Goal: Task Accomplishment & Management: Manage account settings

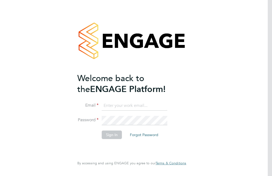
scroll to position [50, 0]
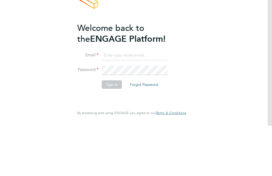
type input "[PERSON_NAME][EMAIL_ADDRESS][DOMAIN_NAME]"
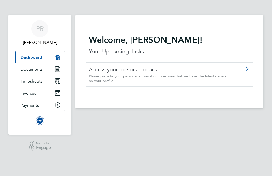
click at [51, 82] on link "Timesheets" at bounding box center [39, 81] width 49 height 12
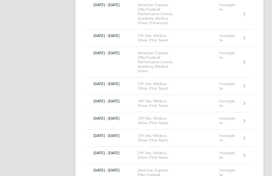
scroll to position [299, 0]
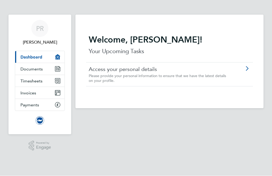
click at [201, 124] on app-barbie "Welcome, [PERSON_NAME]! Your Upcoming Tasks Access your personal details Please…" at bounding box center [174, 74] width 197 height 149
click at [59, 81] on icon "Main navigation" at bounding box center [57, 80] width 5 height 5
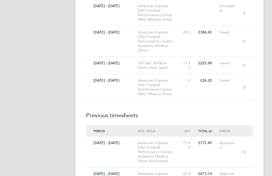
scroll to position [1525, 0]
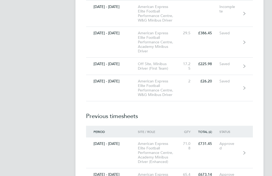
click at [244, 90] on icon at bounding box center [245, 88] width 2 height 4
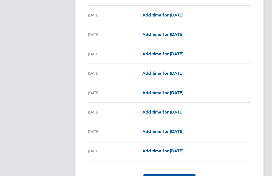
scroll to position [615, 0]
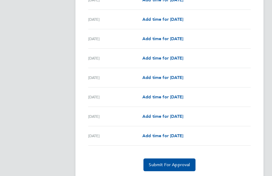
click at [158, 136] on span "Add time for [DATE]" at bounding box center [163, 136] width 41 height 5
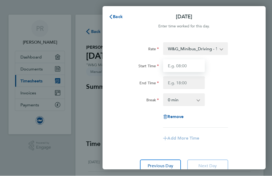
click at [189, 64] on input "Start Time" at bounding box center [184, 66] width 42 height 13
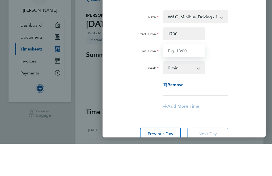
click at [195, 77] on input "End Time" at bounding box center [184, 83] width 42 height 13
type input "17:00"
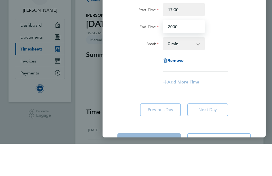
scroll to position [24, 0]
click at [195, 70] on select "0 min 15 min 30 min 45 min 60 min 75 min 90 min" at bounding box center [181, 76] width 34 height 12
type input "20:00"
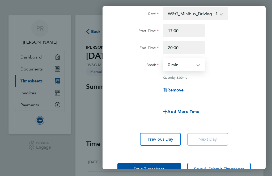
scroll to position [34, 0]
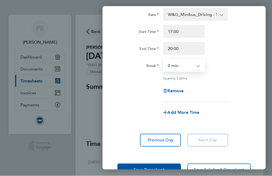
click at [159, 168] on span "Save Timesheet" at bounding box center [149, 170] width 31 height 5
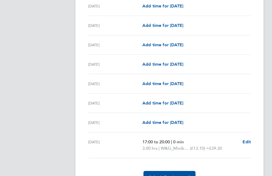
scroll to position [621, 0]
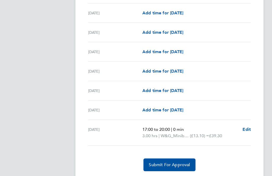
click at [180, 164] on span "Submit For Approval" at bounding box center [169, 165] width 41 height 5
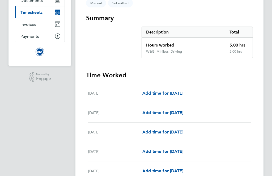
scroll to position [0, 0]
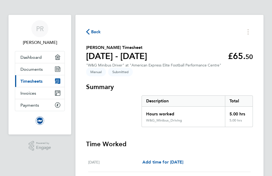
click at [90, 35] on button "Back" at bounding box center [93, 31] width 15 height 7
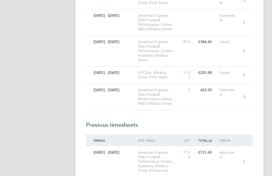
scroll to position [1517, 0]
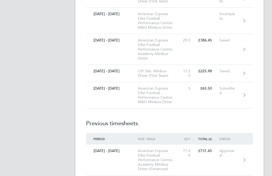
click at [230, 65] on link "[DATE] - [DATE] American Express Elite Football Performance Centre, Academy Min…" at bounding box center [169, 49] width 167 height 31
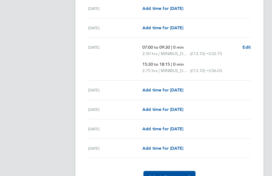
scroll to position [651, 0]
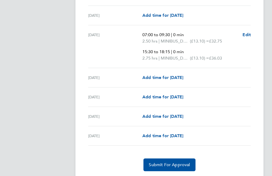
click at [176, 164] on span "Submit For Approval" at bounding box center [169, 165] width 41 height 5
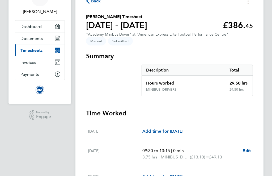
scroll to position [0, 0]
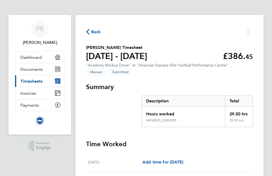
click at [90, 34] on span "Back" at bounding box center [93, 31] width 15 height 5
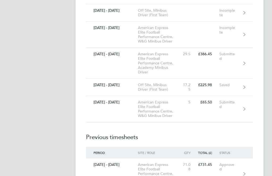
scroll to position [1503, 0]
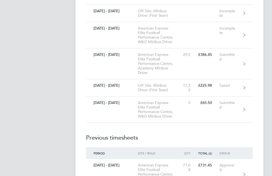
click at [242, 88] on div "Saved" at bounding box center [231, 86] width 23 height 5
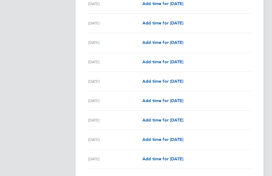
scroll to position [634, 0]
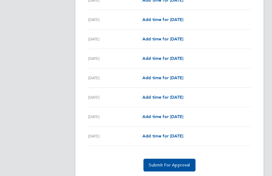
click at [173, 163] on span "Submit For Approval" at bounding box center [169, 165] width 41 height 5
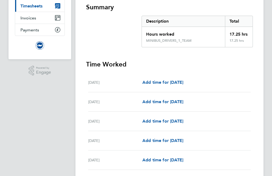
scroll to position [0, 0]
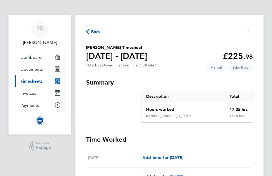
click at [92, 32] on span "Back" at bounding box center [96, 32] width 10 height 6
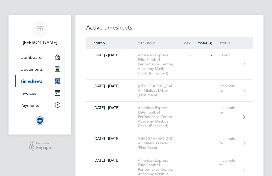
click at [43, 30] on span "PR" at bounding box center [40, 28] width 8 height 7
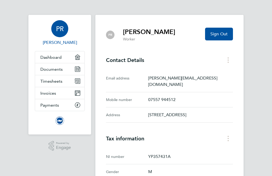
click at [227, 31] on button "Sign Out" at bounding box center [219, 34] width 28 height 13
